Goal: Information Seeking & Learning: Learn about a topic

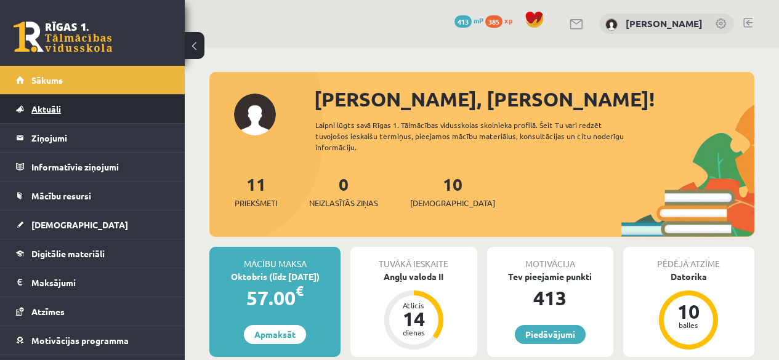
scroll to position [1478, 0]
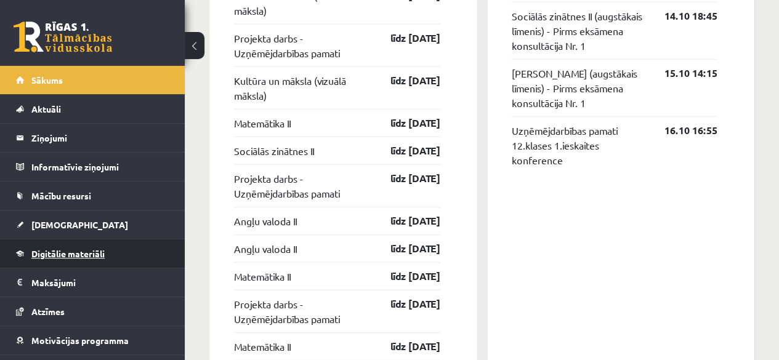
click at [57, 256] on span "Digitālie materiāli" at bounding box center [67, 253] width 73 height 11
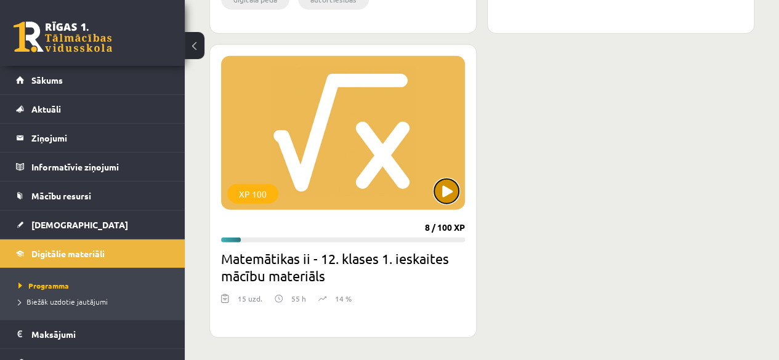
click at [445, 184] on button at bounding box center [446, 191] width 25 height 25
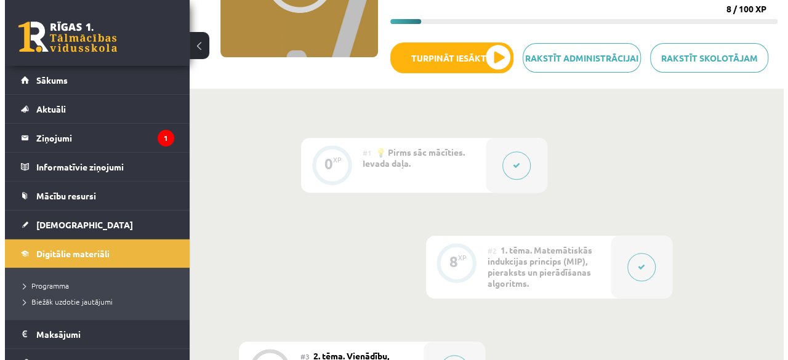
scroll to position [208, 0]
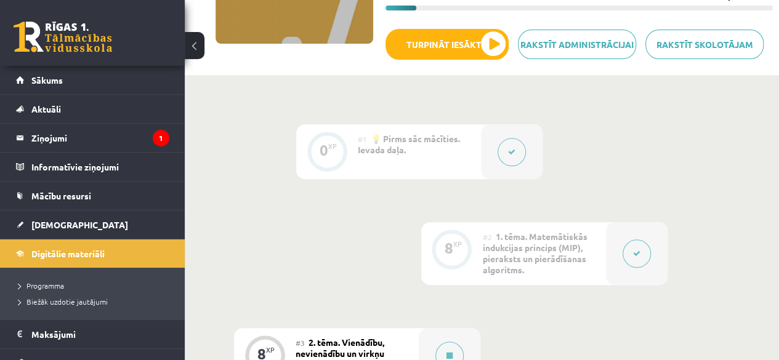
click at [642, 265] on button at bounding box center [637, 254] width 28 height 28
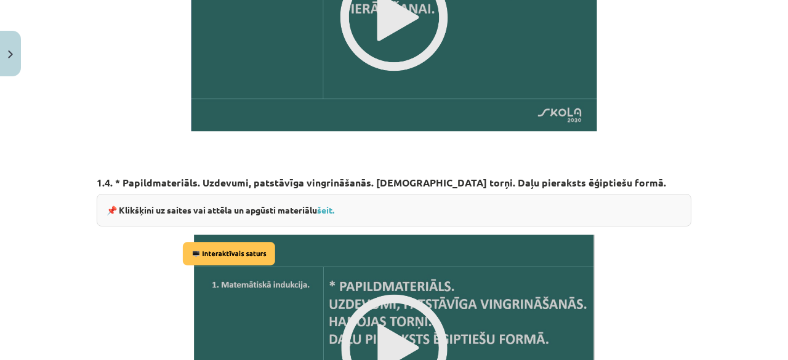
scroll to position [1622, 0]
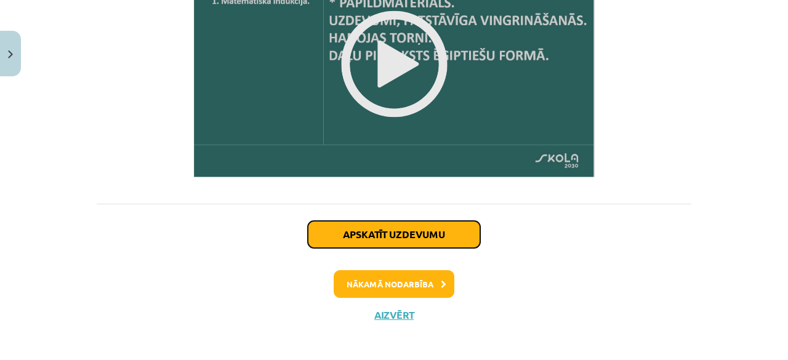
click at [450, 227] on button "Apskatīt uzdevumu" at bounding box center [394, 234] width 172 height 27
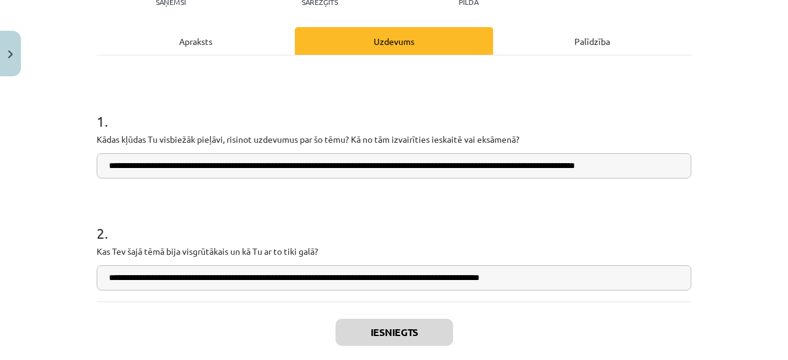
scroll to position [277, 0]
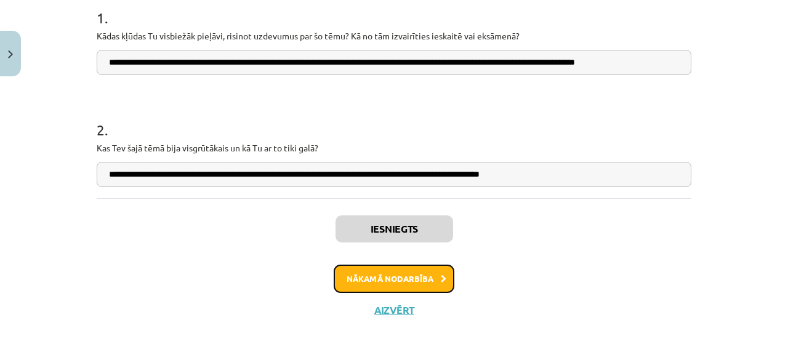
click at [435, 275] on button "Nākamā nodarbība" at bounding box center [394, 279] width 121 height 28
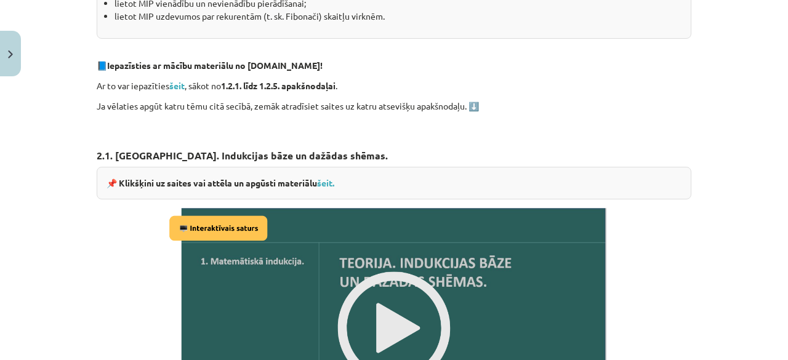
scroll to position [328, 0]
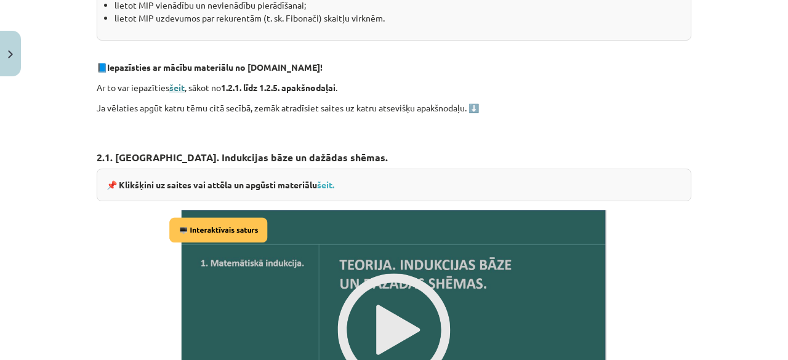
click at [172, 84] on strong "šeit" at bounding box center [176, 87] width 15 height 11
